Goal: Transaction & Acquisition: Download file/media

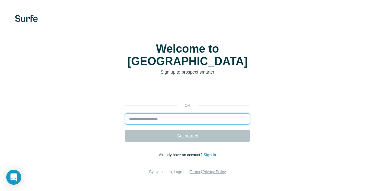
click at [218, 113] on input "email" at bounding box center [187, 118] width 125 height 11
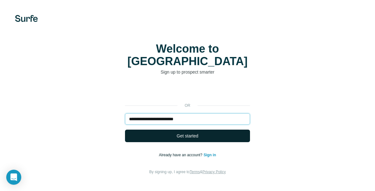
type input "**********"
click at [206, 129] on button "Get started" at bounding box center [187, 135] width 125 height 13
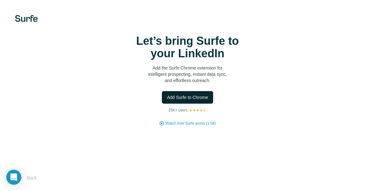
click at [190, 100] on button "Add Surfe to Chrome" at bounding box center [187, 97] width 51 height 13
